Goal: Task Accomplishment & Management: Manage account settings

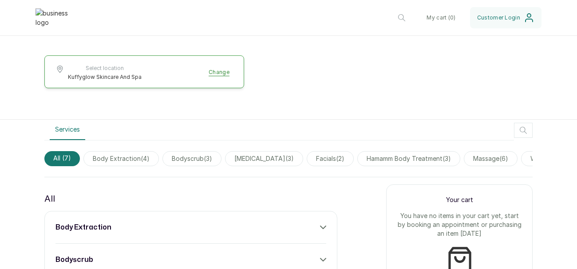
scroll to position [200, 0]
click at [138, 155] on span "body extraction ( 4 )" at bounding box center [120, 158] width 75 height 15
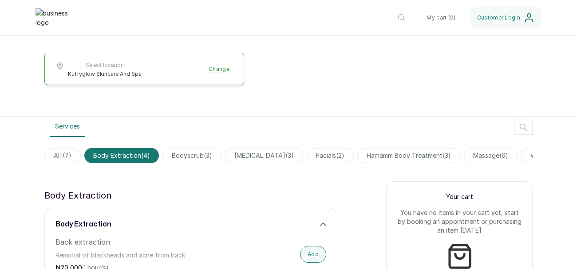
scroll to position [208, 0]
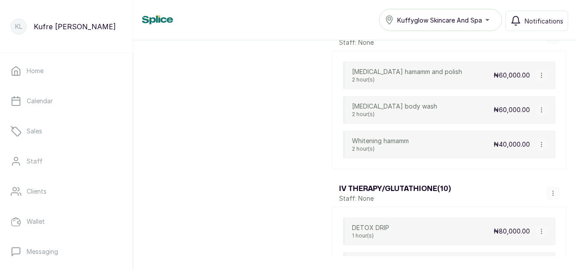
scroll to position [902, 0]
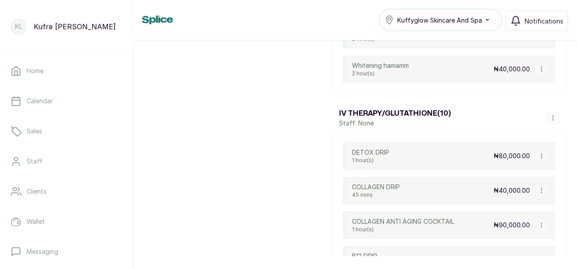
scroll to position [976, 0]
click at [546, 151] on button "button" at bounding box center [541, 155] width 12 height 12
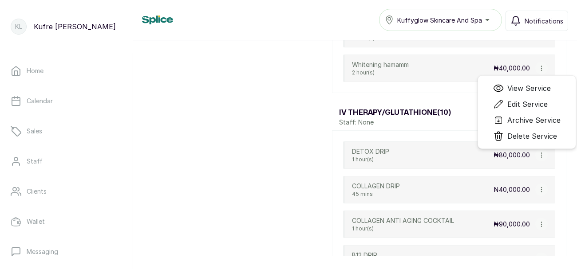
click at [485, 157] on div "DETOX DRIP 1 hour(s) ₦80,000.00 View Service Edit Service Archive Service Delet…" at bounding box center [449, 156] width 212 height 28
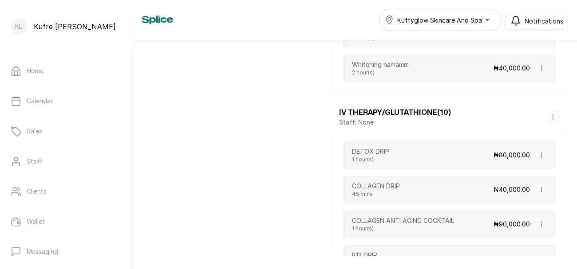
click at [481, 154] on div "DETOX DRIP 1 hour(s) ₦80,000.00 View Service Edit Service Archive Service Delet…" at bounding box center [449, 156] width 212 height 28
click at [510, 149] on div "₦80,000.00 View Service Edit Service Archive Service Delete Service" at bounding box center [520, 155] width 54 height 12
click at [469, 153] on div "DETOX DRIP 1 hour(s) ₦80,000.00 View Service Edit Service Archive Service Delet…" at bounding box center [449, 156] width 212 height 28
click at [423, 151] on div "DETOX DRIP 1 hour(s) ₦80,000.00 View Service Edit Service Archive Service Delet…" at bounding box center [449, 156] width 212 height 28
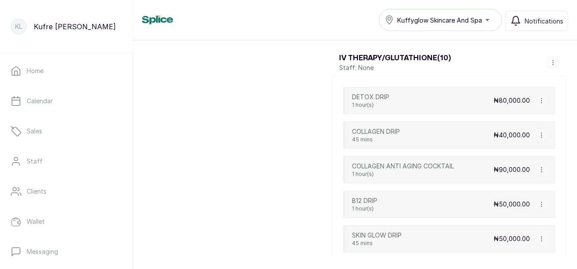
scroll to position [1036, 0]
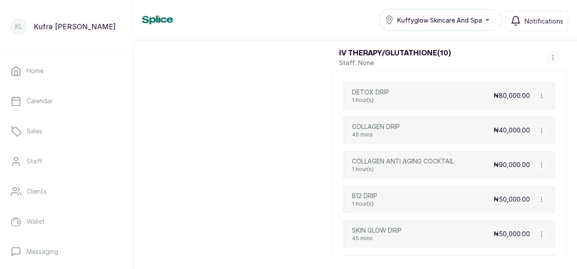
click at [440, 124] on div "COLLAGEN DRIP 45 mins ₦40,000.00" at bounding box center [449, 131] width 212 height 28
click at [447, 126] on div "COLLAGEN DRIP 45 mins ₦40,000.00" at bounding box center [449, 131] width 212 height 28
click at [541, 94] on icon "button" at bounding box center [541, 96] width 0 height 4
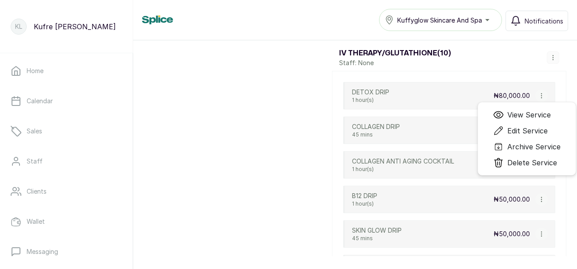
click at [540, 114] on span "View Service" at bounding box center [528, 115] width 43 height 11
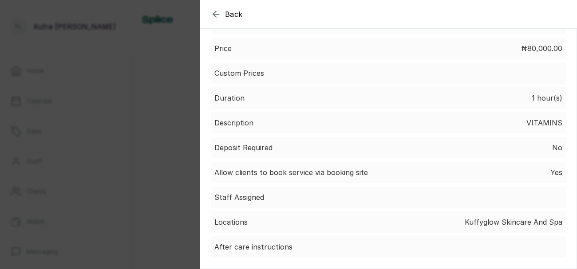
scroll to position [0, 0]
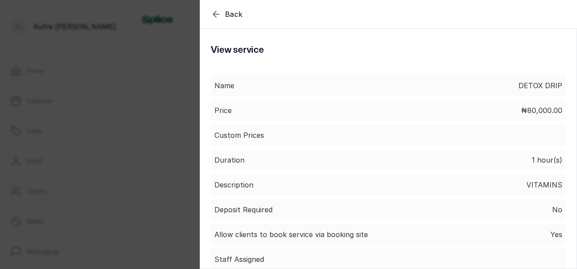
click at [218, 16] on icon "button" at bounding box center [216, 14] width 11 height 11
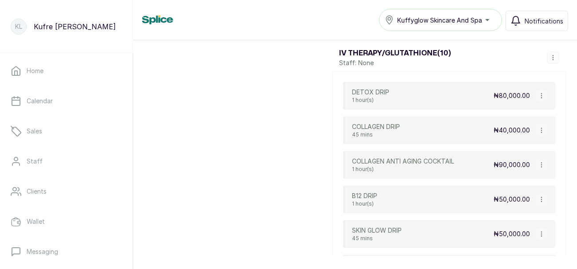
click at [430, 192] on div "B12 DRIP 1 hour(s) ₦50,000.00" at bounding box center [449, 200] width 212 height 28
click at [485, 192] on div "B12 DRIP 1 hour(s) ₦50,000.00" at bounding box center [449, 200] width 212 height 28
click at [509, 195] on p "₦50,000.00" at bounding box center [511, 199] width 36 height 9
click at [519, 198] on p "₦50,000.00" at bounding box center [511, 199] width 36 height 9
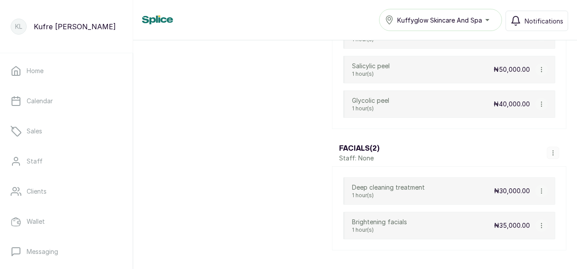
scroll to position [658, 0]
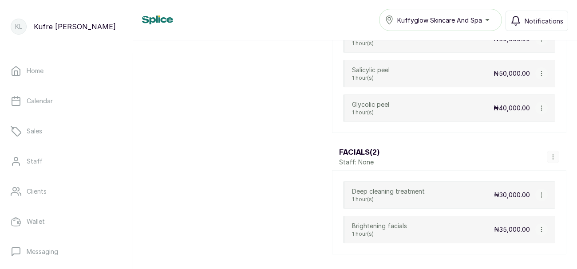
click at [443, 191] on div "Deep cleaning treatment 1 hour(s) ₦30,000.00" at bounding box center [449, 195] width 212 height 28
click at [516, 191] on p "₦30,000.00" at bounding box center [512, 195] width 36 height 9
click at [525, 197] on p "₦30,000.00" at bounding box center [512, 195] width 36 height 9
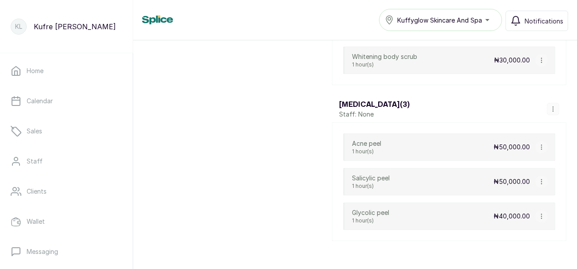
scroll to position [550, 0]
click at [464, 142] on div "Acne peel 1 hour(s) ₦50,000.00" at bounding box center [449, 148] width 212 height 28
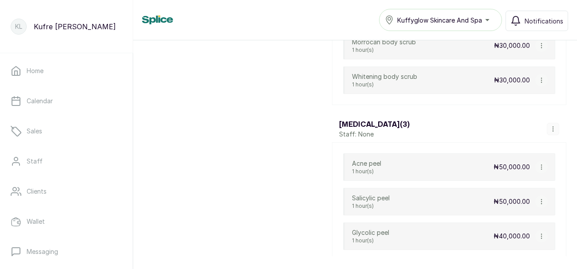
scroll to position [529, 0]
click at [519, 173] on div "Acne peel 1 hour(s) ₦50,000.00" at bounding box center [449, 169] width 212 height 28
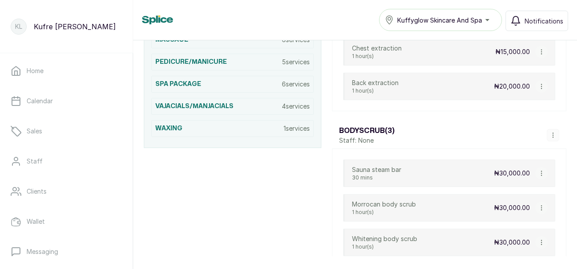
scroll to position [364, 0]
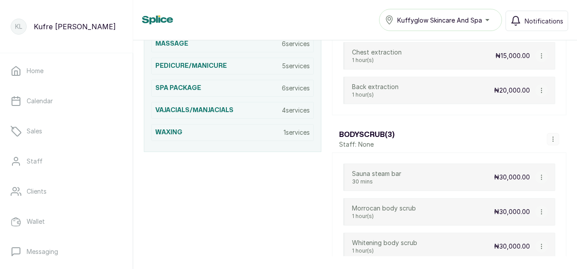
click at [523, 175] on p "₦30,000.00" at bounding box center [512, 177] width 36 height 9
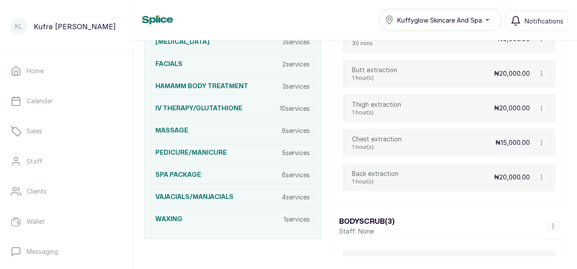
click at [521, 178] on p "₦20,000.00" at bounding box center [512, 177] width 36 height 9
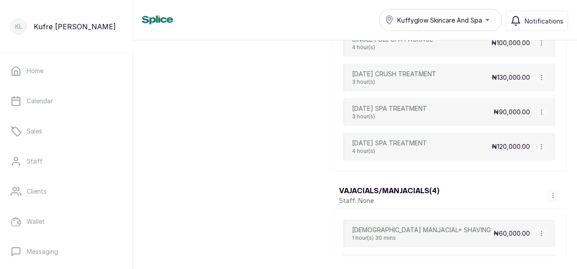
scroll to position [2294, 0]
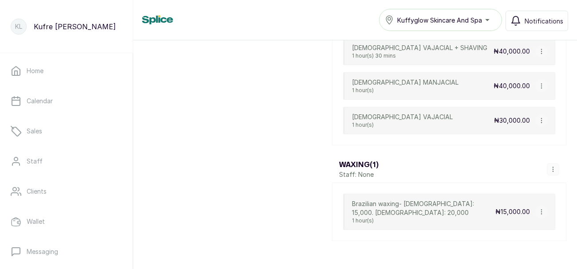
click at [513, 208] on p "₦15,000.00" at bounding box center [512, 212] width 35 height 9
click at [517, 208] on p "₦15,000.00" at bounding box center [512, 212] width 35 height 9
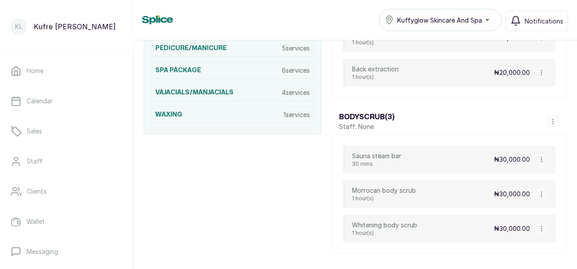
scroll to position [383, 0]
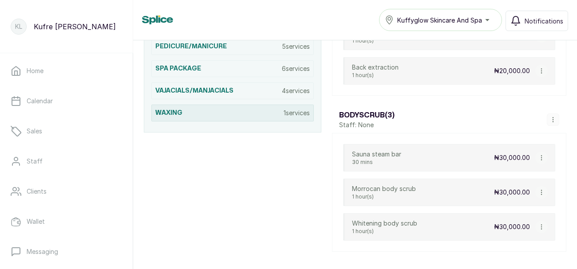
click at [298, 114] on p "1 services" at bounding box center [297, 113] width 26 height 9
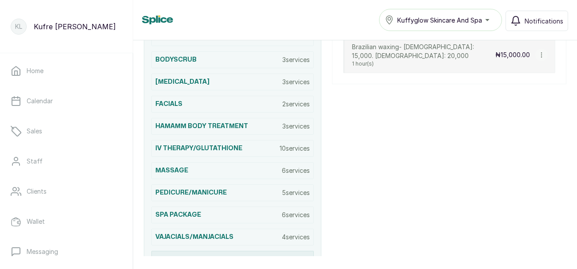
scroll to position [189, 0]
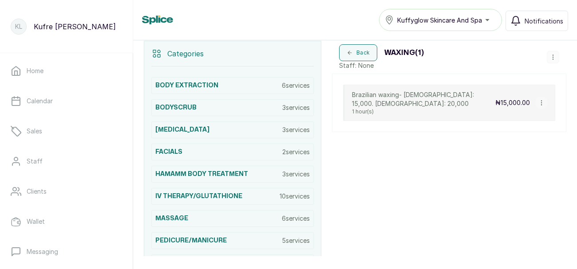
click at [499, 99] on p "₦15,000.00" at bounding box center [512, 103] width 35 height 9
click at [545, 99] on button "button" at bounding box center [541, 103] width 12 height 12
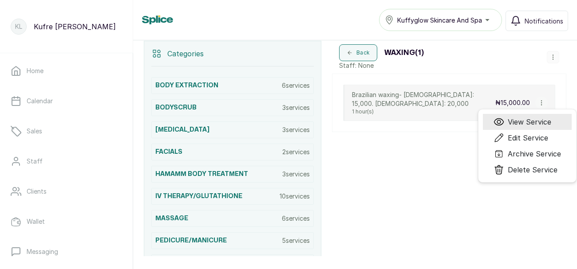
click at [543, 118] on span "View Service" at bounding box center [529, 122] width 43 height 11
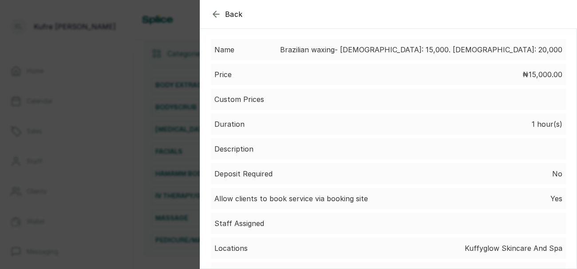
scroll to position [96, 0]
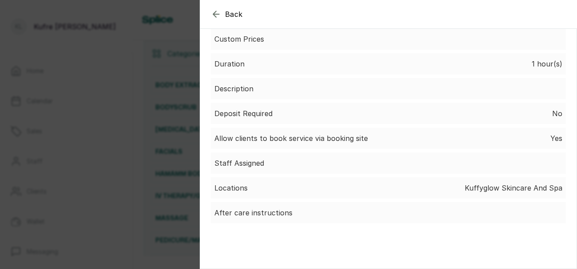
click at [218, 13] on icon "button" at bounding box center [216, 14] width 11 height 11
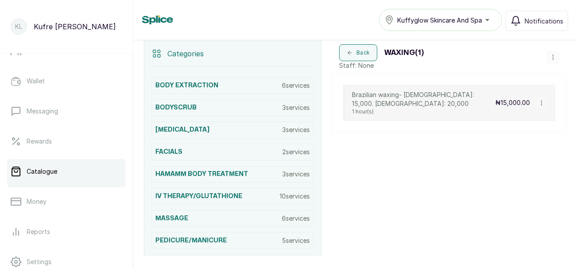
scroll to position [0, 0]
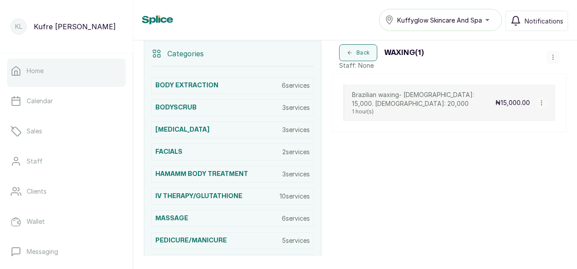
click at [87, 76] on link "Home" at bounding box center [66, 71] width 118 height 25
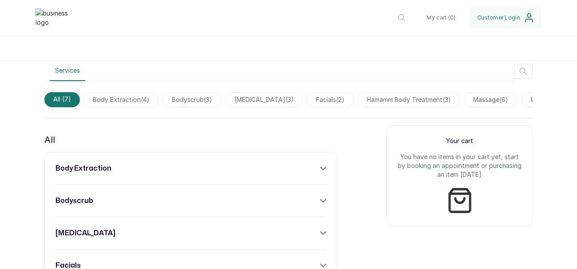
click at [323, 169] on icon at bounding box center [322, 168] width 5 height 3
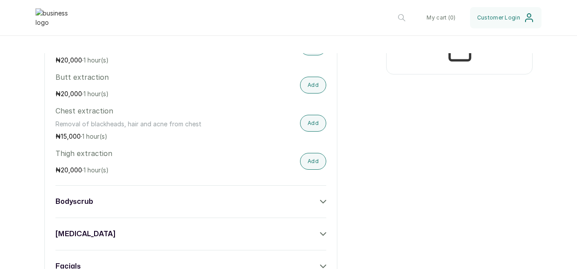
click at [319, 204] on div "bodyscrub" at bounding box center [190, 202] width 271 height 11
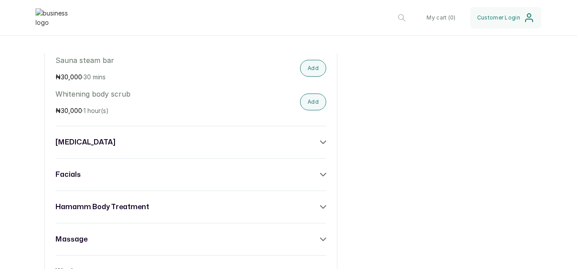
click at [319, 143] on div "chemical peel" at bounding box center [190, 142] width 271 height 11
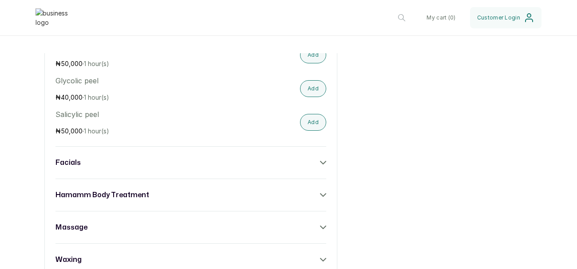
scroll to position [718, 0]
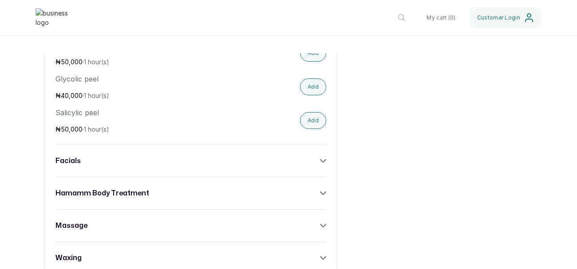
click at [323, 160] on icon at bounding box center [323, 161] width 6 height 6
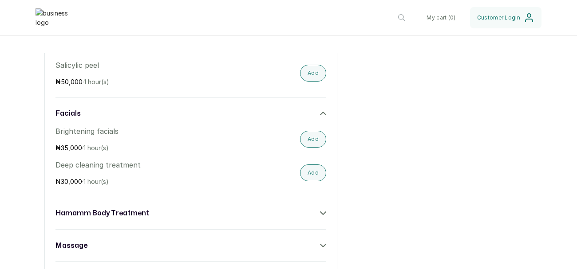
scroll to position [797, 0]
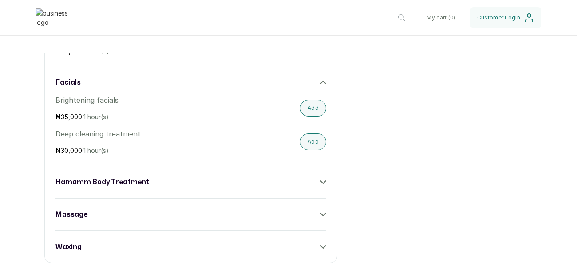
click at [325, 179] on icon at bounding box center [323, 182] width 6 height 6
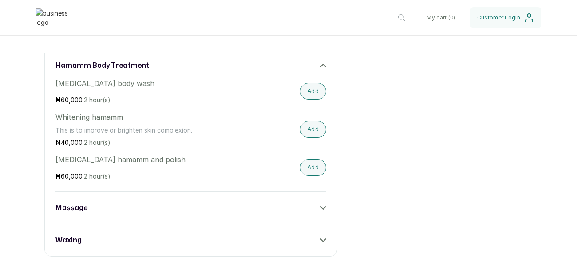
click at [316, 205] on div "massage" at bounding box center [190, 208] width 271 height 11
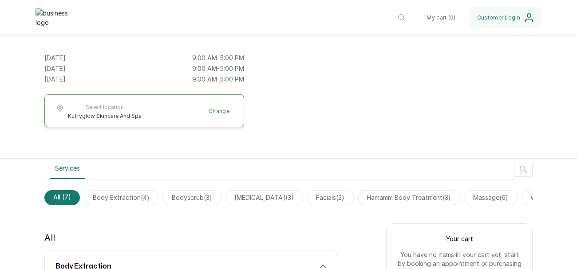
scroll to position [152, 0]
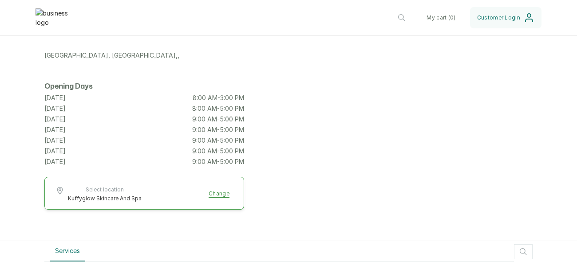
scroll to position [51, 0]
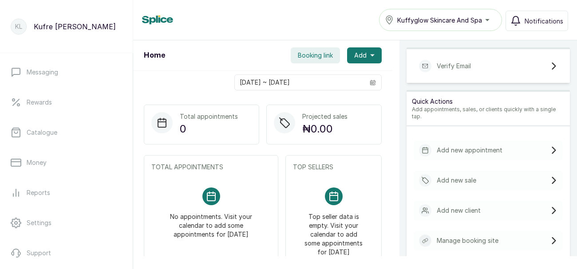
scroll to position [212, 0]
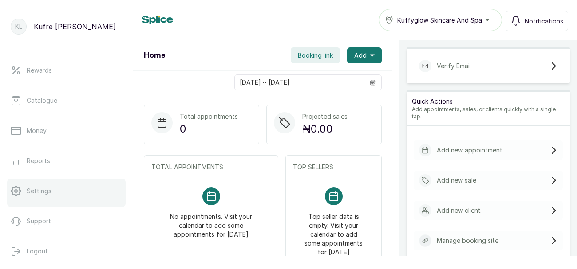
click at [87, 191] on link "Settings" at bounding box center [66, 191] width 118 height 25
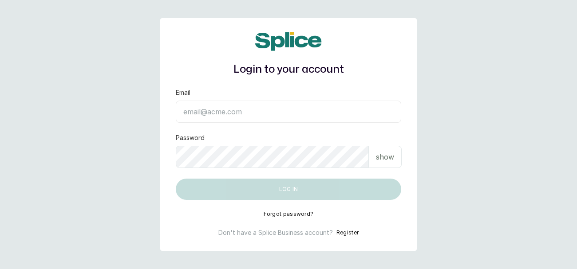
type input "[EMAIL_ADDRESS][DOMAIN_NAME]"
click at [383, 158] on p "show" at bounding box center [385, 157] width 18 height 11
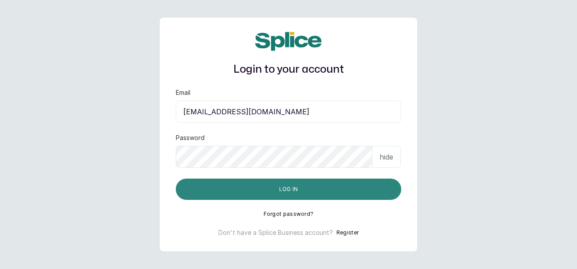
click at [371, 185] on button "Log in" at bounding box center [288, 189] width 225 height 21
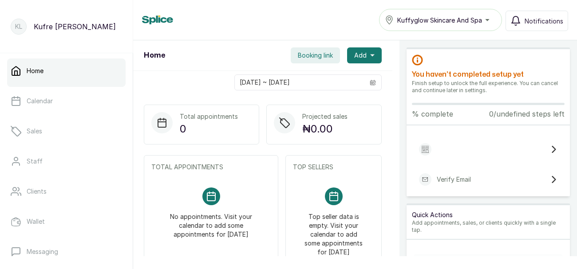
click at [547, 149] on div at bounding box center [488, 150] width 149 height 20
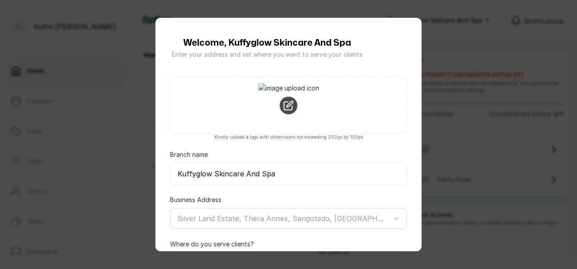
click at [485, 72] on div "Welcome, Kuffyglow Skincare And Spa Enter your address and set where you want t…" at bounding box center [288, 134] width 577 height 269
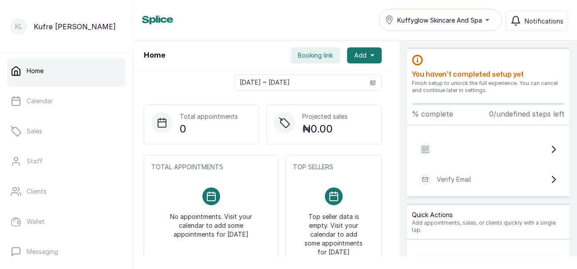
click at [544, 150] on div at bounding box center [488, 150] width 149 height 20
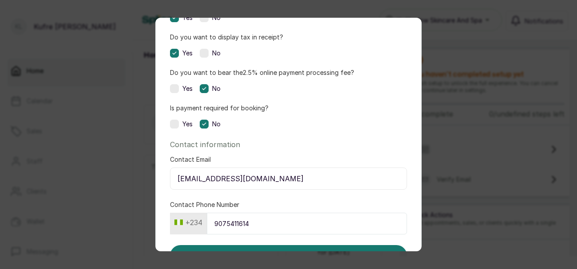
scroll to position [304, 0]
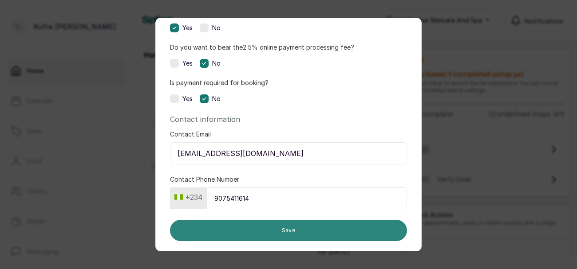
click at [336, 231] on button "Save" at bounding box center [288, 230] width 237 height 21
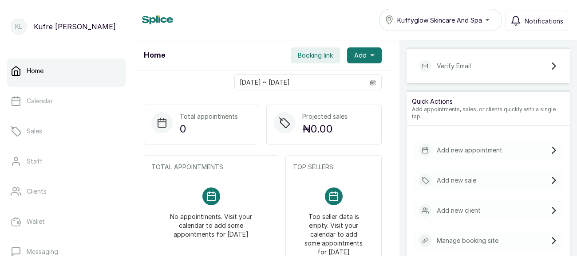
click at [533, 62] on div "Verify Email" at bounding box center [488, 66] width 149 height 20
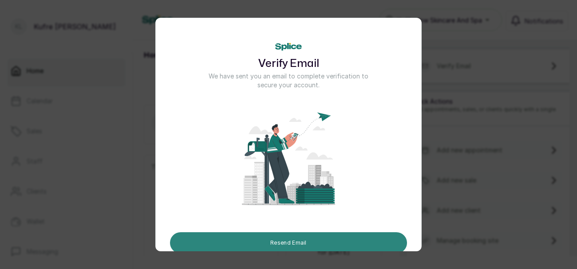
click at [291, 237] on button "Resend Email" at bounding box center [288, 243] width 237 height 21
